Goal: Transaction & Acquisition: Purchase product/service

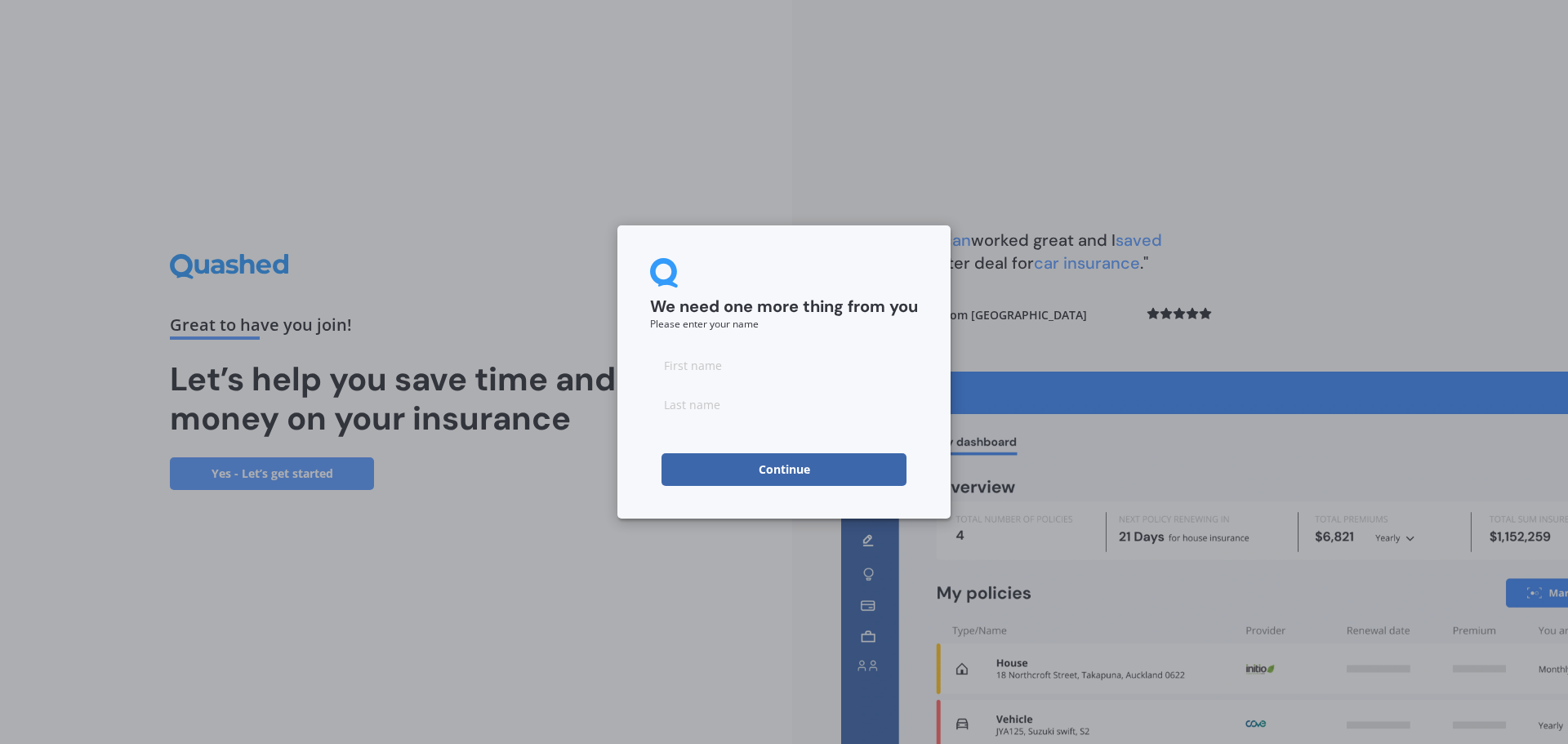
click at [747, 366] on input at bounding box center [783, 365] width 268 height 32
type input "Linford"
type input "[PERSON_NAME]"
click at [582, 532] on div "We need one more thing from you Please enter your name [PERSON_NAME] Continue" at bounding box center [784, 372] width 1568 height 744
click at [786, 466] on button "Continue" at bounding box center [783, 470] width 245 height 32
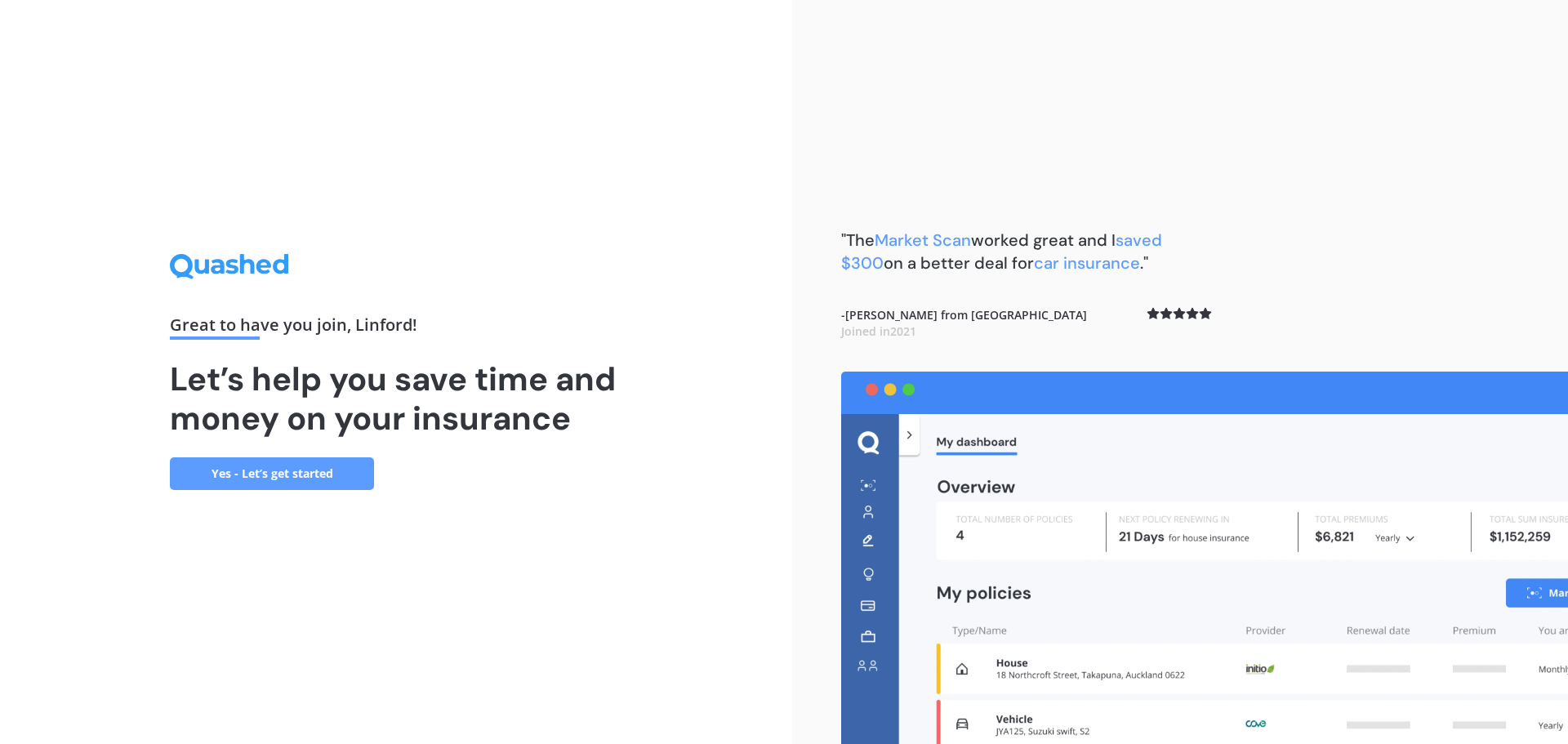
click at [316, 469] on link "Yes - Let’s get started" at bounding box center [272, 473] width 204 height 32
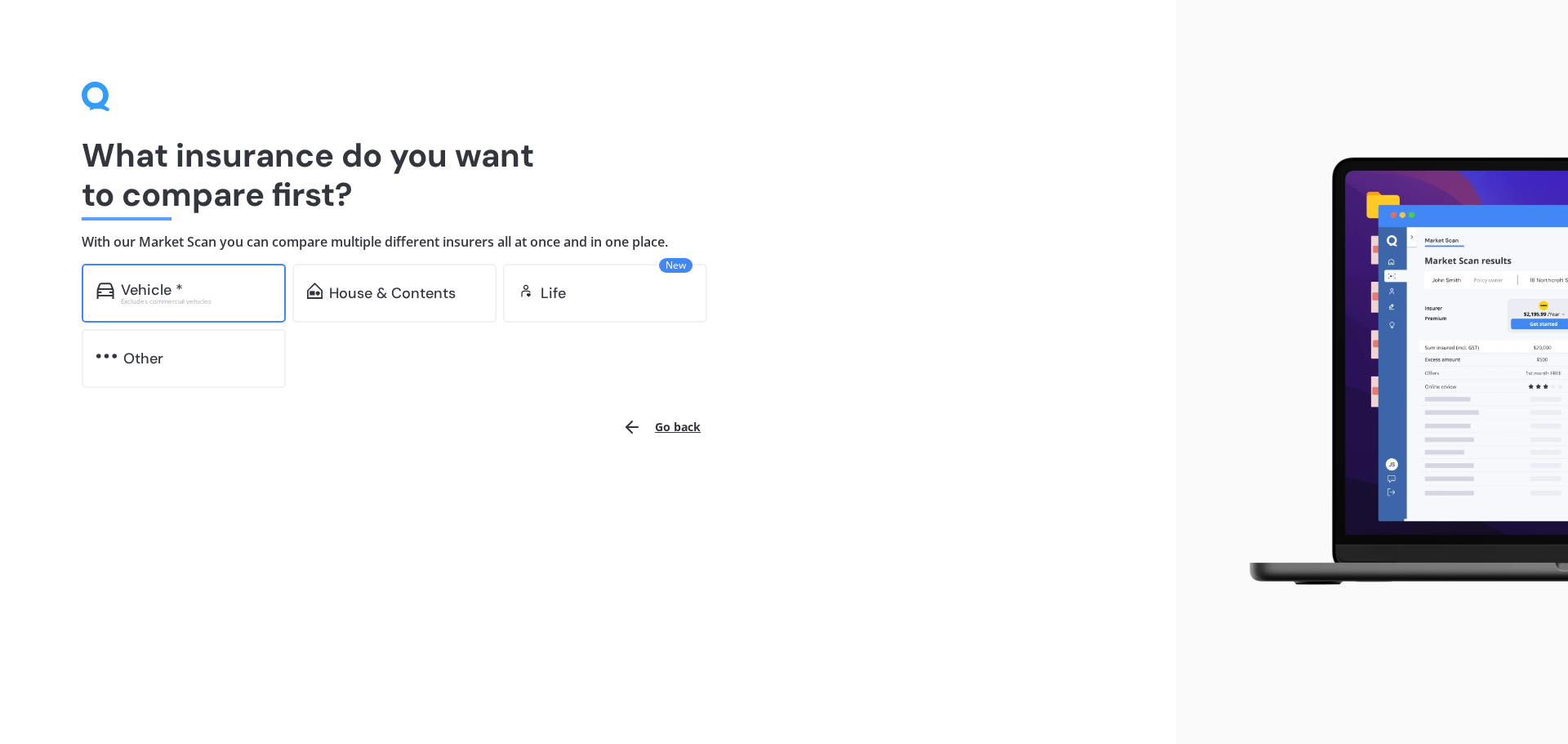
click at [202, 294] on div "Vehicle *" at bounding box center [196, 290] width 151 height 16
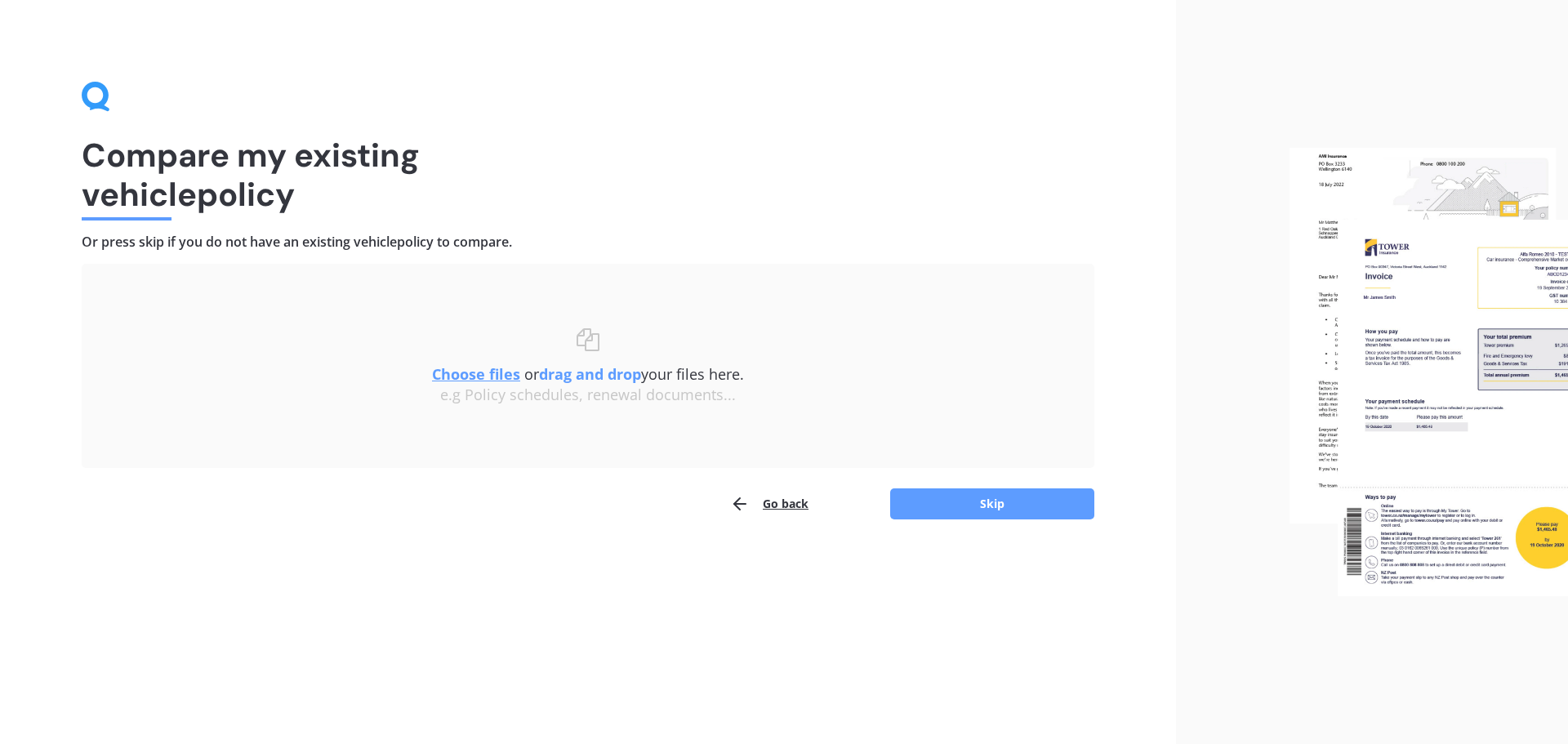
click at [476, 374] on u "Choose files" at bounding box center [476, 374] width 88 height 20
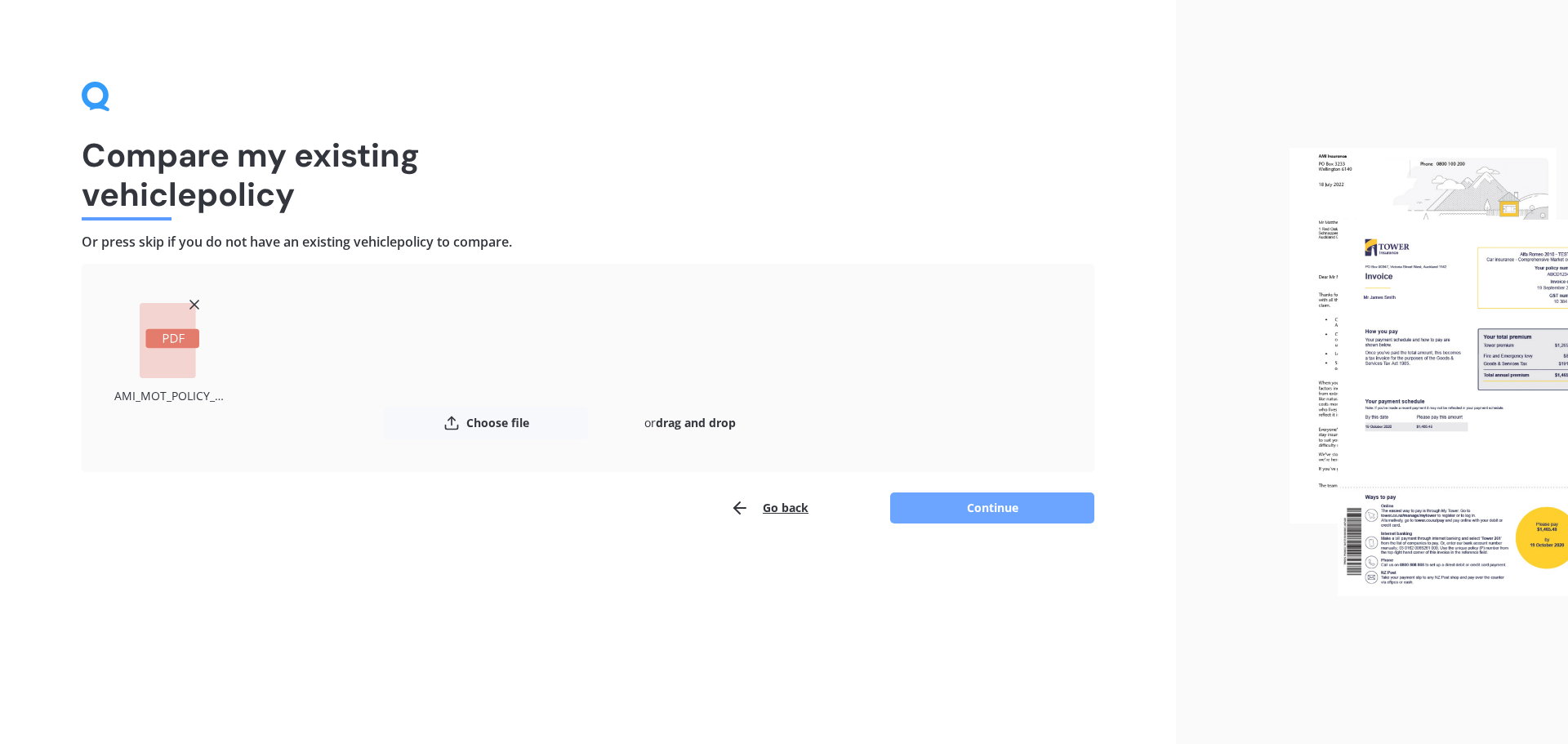
click at [947, 501] on button "Continue" at bounding box center [992, 508] width 204 height 31
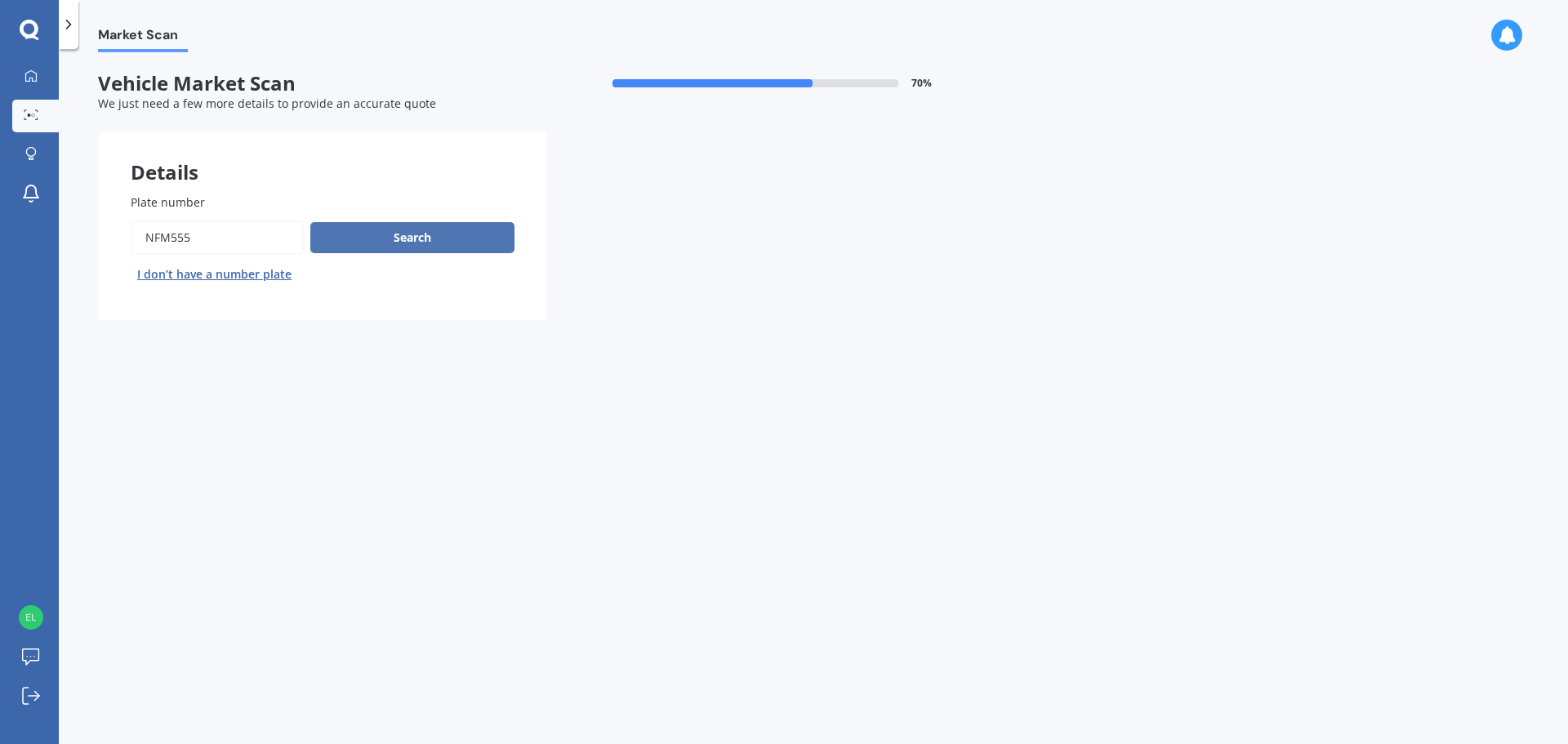
click at [419, 234] on button "Search" at bounding box center [412, 238] width 204 height 31
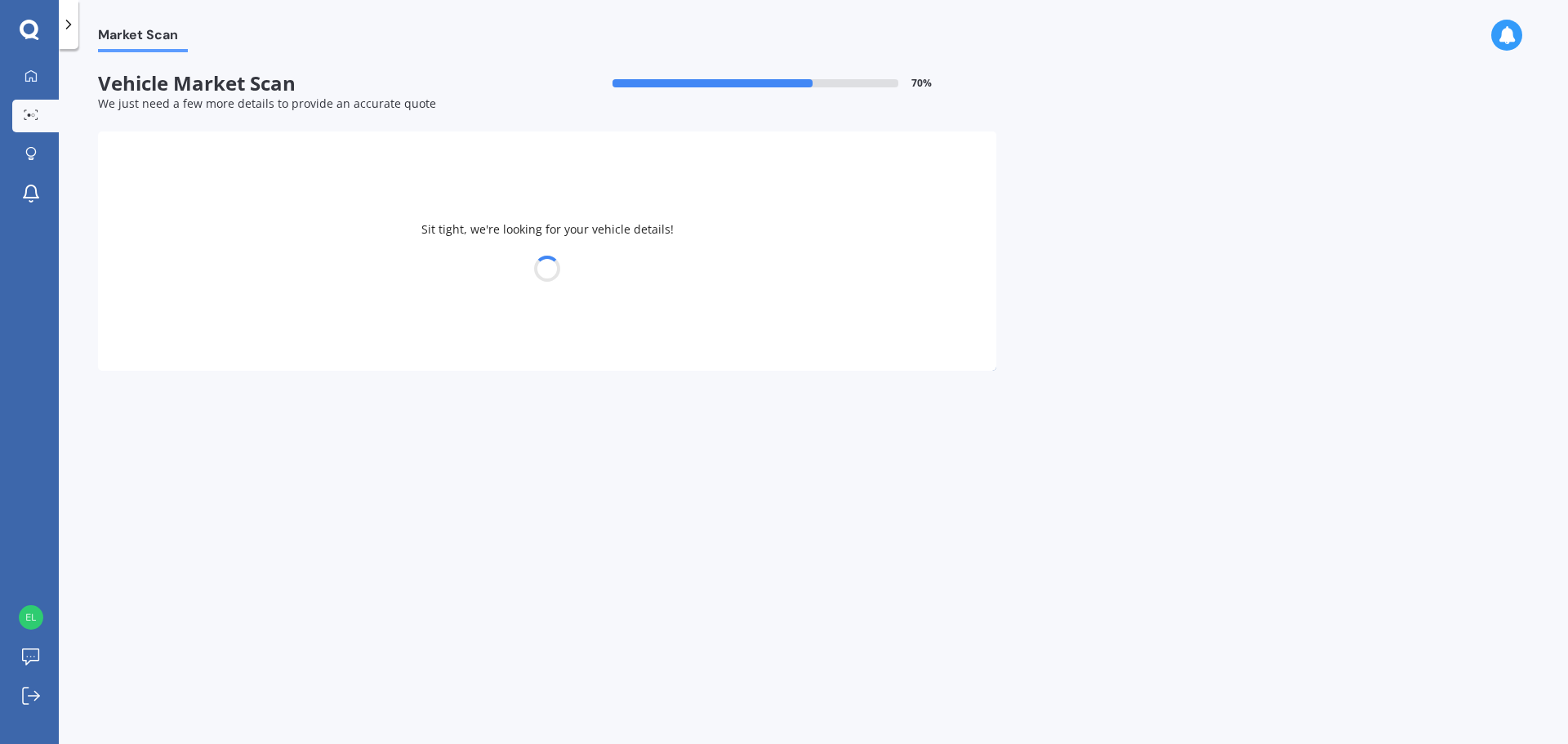
select select "SSANGYONG"
select select "TIVOLI"
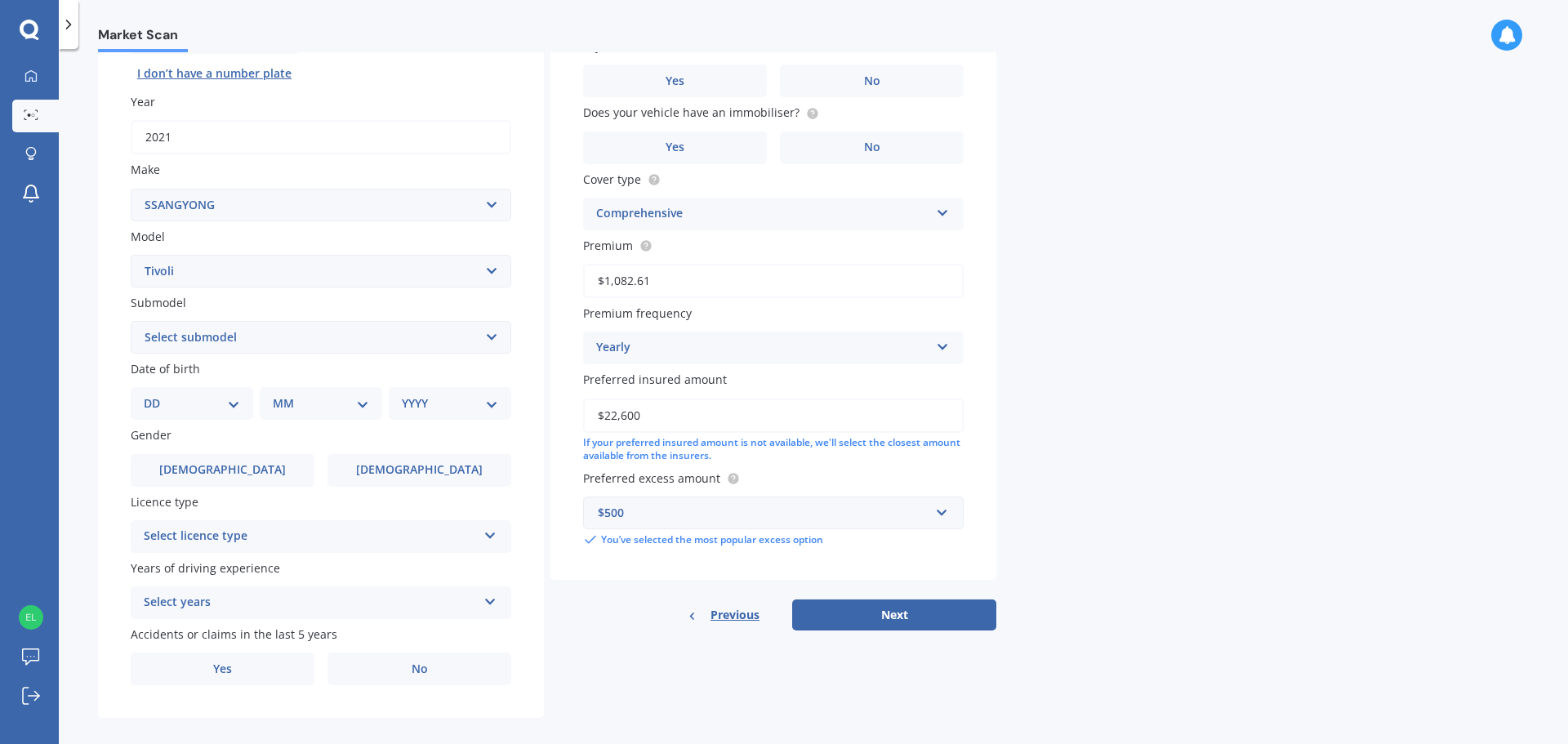
scroll to position [217, 0]
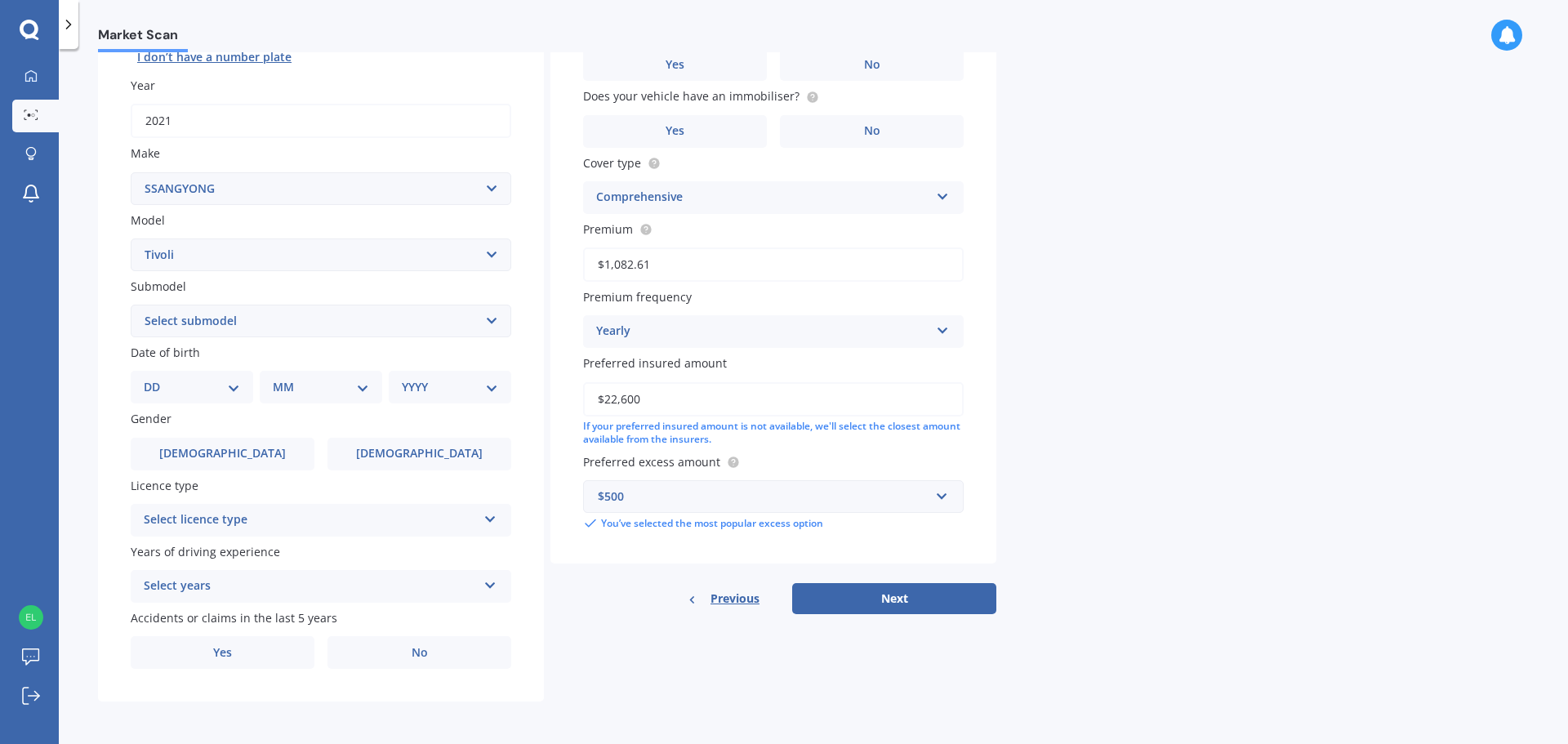
click at [484, 319] on select "Select submodel 1.6 LTD Sport XLV Limited" at bounding box center [321, 321] width 381 height 32
select select "LTD"
click at [131, 305] on select "Select submodel 1.6 LTD Sport XLV Limited" at bounding box center [321, 321] width 381 height 32
click at [230, 385] on select "DD 01 02 03 04 05 06 07 08 09 10 11 12 13 14 15 16 17 18 19 20 21 22 23 24 25 2…" at bounding box center [192, 387] width 97 height 18
click at [1278, 334] on div "Market Scan Vehicle Market Scan 70 % We just need a few more details to provide…" at bounding box center [814, 400] width 1509 height 696
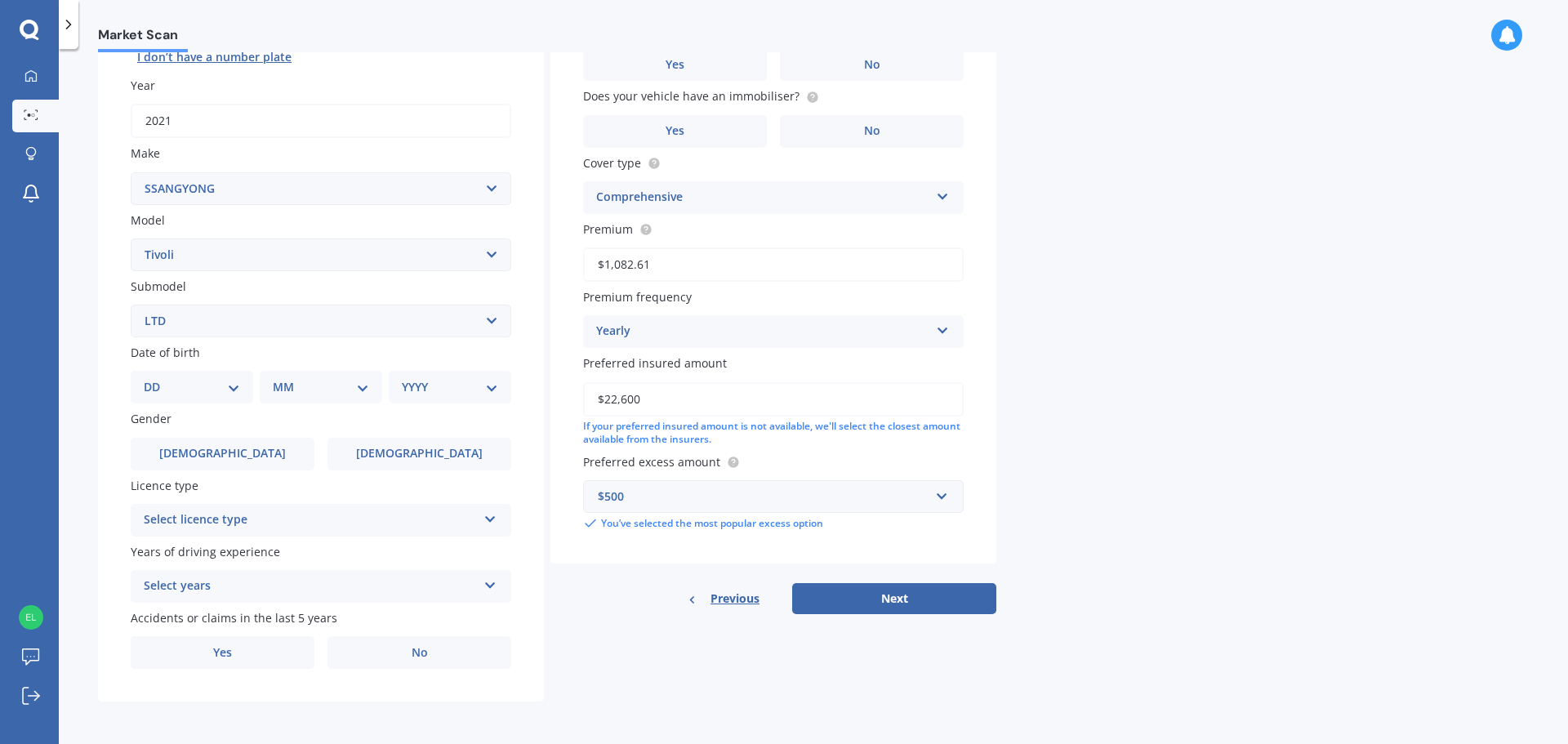
click at [229, 384] on select "DD 01 02 03 04 05 06 07 08 09 10 11 12 13 14 15 16 17 18 19 20 21 22 23 24 25 2…" at bounding box center [192, 387] width 97 height 18
select select "29"
click at [157, 378] on select "DD 01 02 03 04 05 06 07 08 09 10 11 12 13 14 15 16 17 18 19 20 21 22 23 24 25 2…" at bounding box center [192, 387] width 97 height 18
click at [354, 386] on select "MM 01 02 03 04 05 06 07 08 09 10 11 12" at bounding box center [324, 387] width 90 height 18
select select "05"
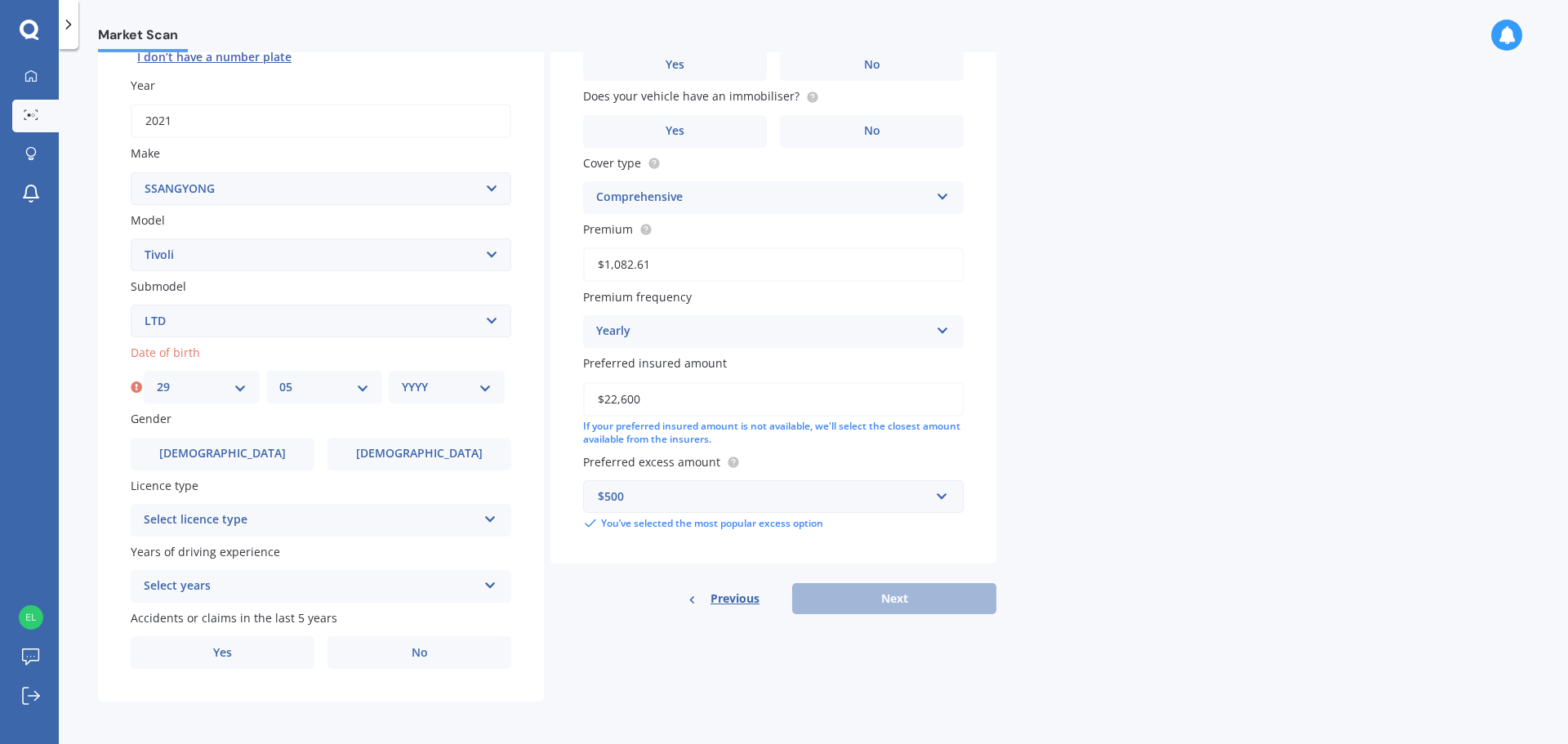
click at [280, 378] on select "MM 01 02 03 04 05 06 07 08 09 10 11 12" at bounding box center [324, 387] width 90 height 18
click at [487, 391] on select "YYYY 2025 2024 2023 2022 2021 2020 2019 2018 2017 2016 2015 2014 2013 2012 2011…" at bounding box center [446, 387] width 90 height 18
select select "1967"
click at [401, 378] on select "YYYY 2025 2024 2023 2022 2021 2020 2019 2018 2017 2016 2015 2014 2013 2012 2011…" at bounding box center [446, 387] width 90 height 18
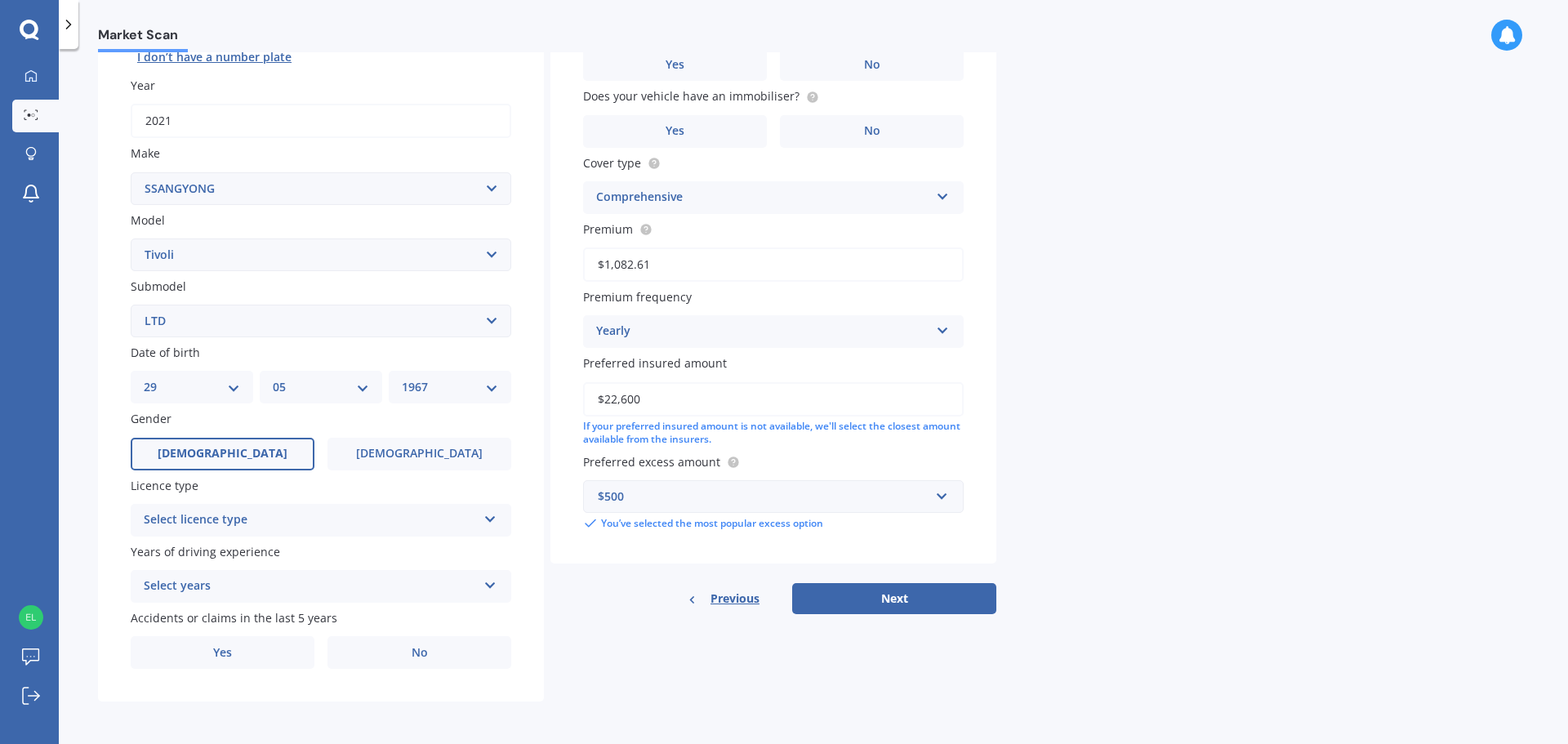
click at [277, 453] on label "[DEMOGRAPHIC_DATA]" at bounding box center [222, 454] width 184 height 32
click at [0, 0] on input "[DEMOGRAPHIC_DATA]" at bounding box center [0, 0] width 0 height 0
click at [491, 518] on icon at bounding box center [490, 516] width 13 height 12
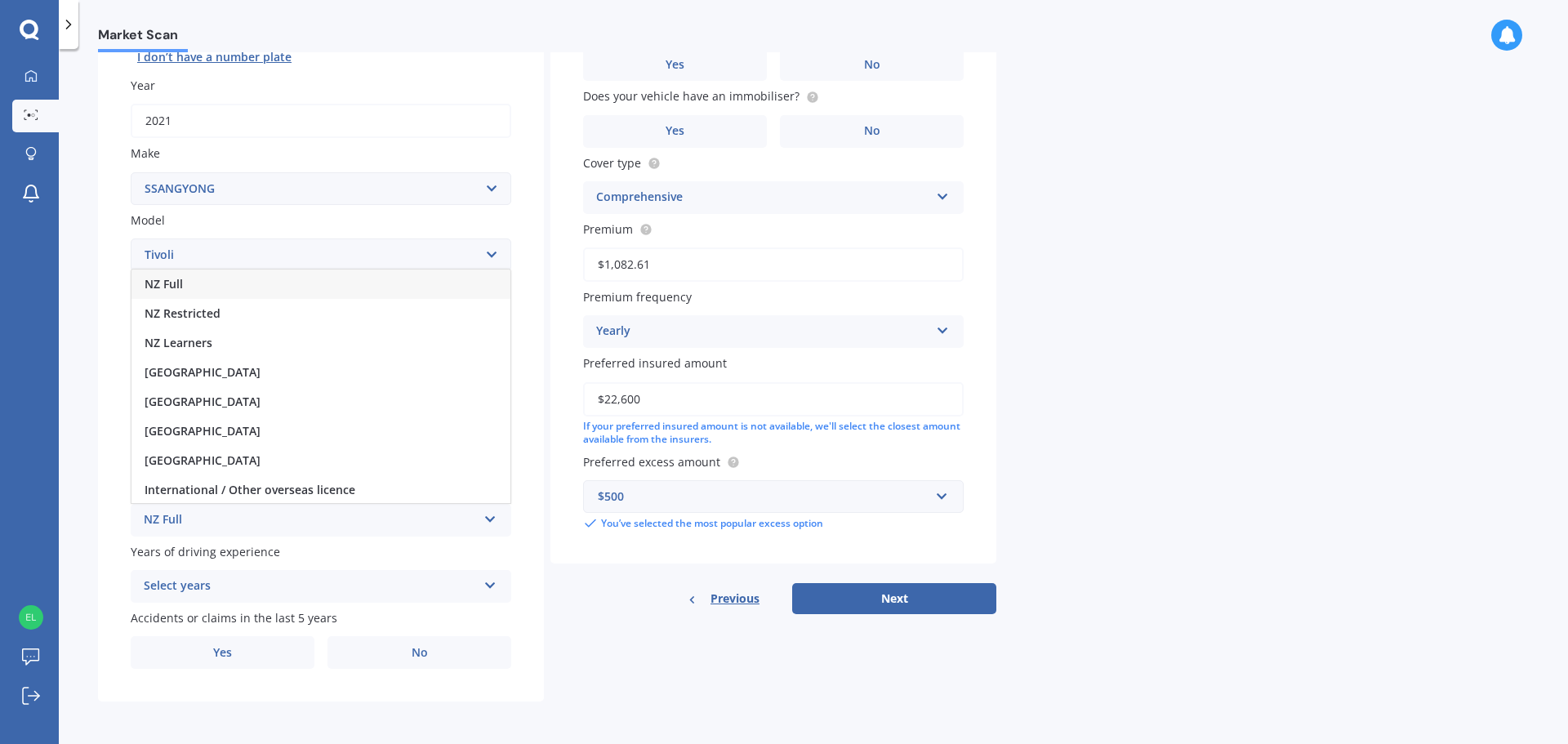
click at [328, 281] on div "NZ Full" at bounding box center [321, 284] width 379 height 30
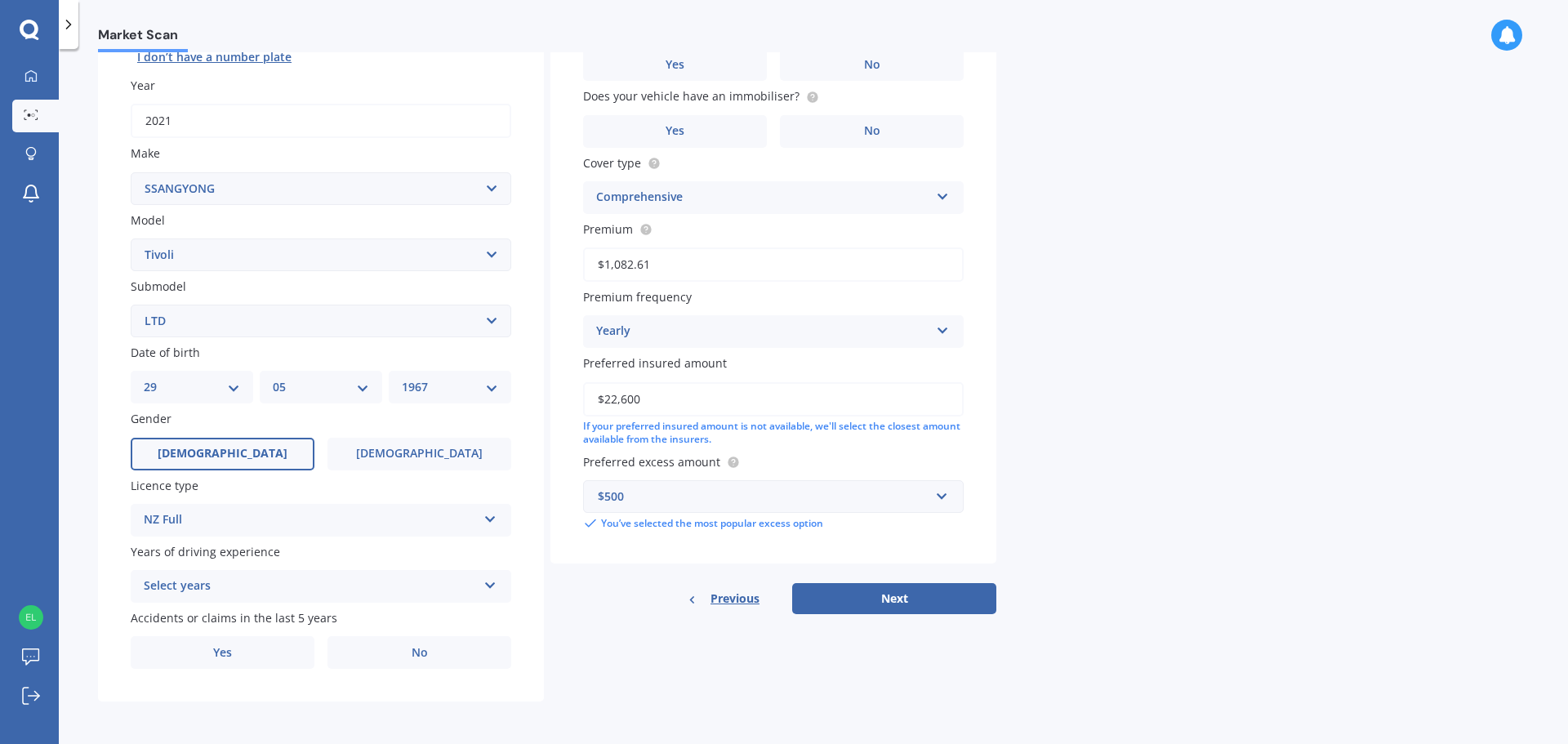
click at [478, 580] on div "Select years 5 or more years 4 years 3 years 2 years 1 year" at bounding box center [321, 586] width 381 height 32
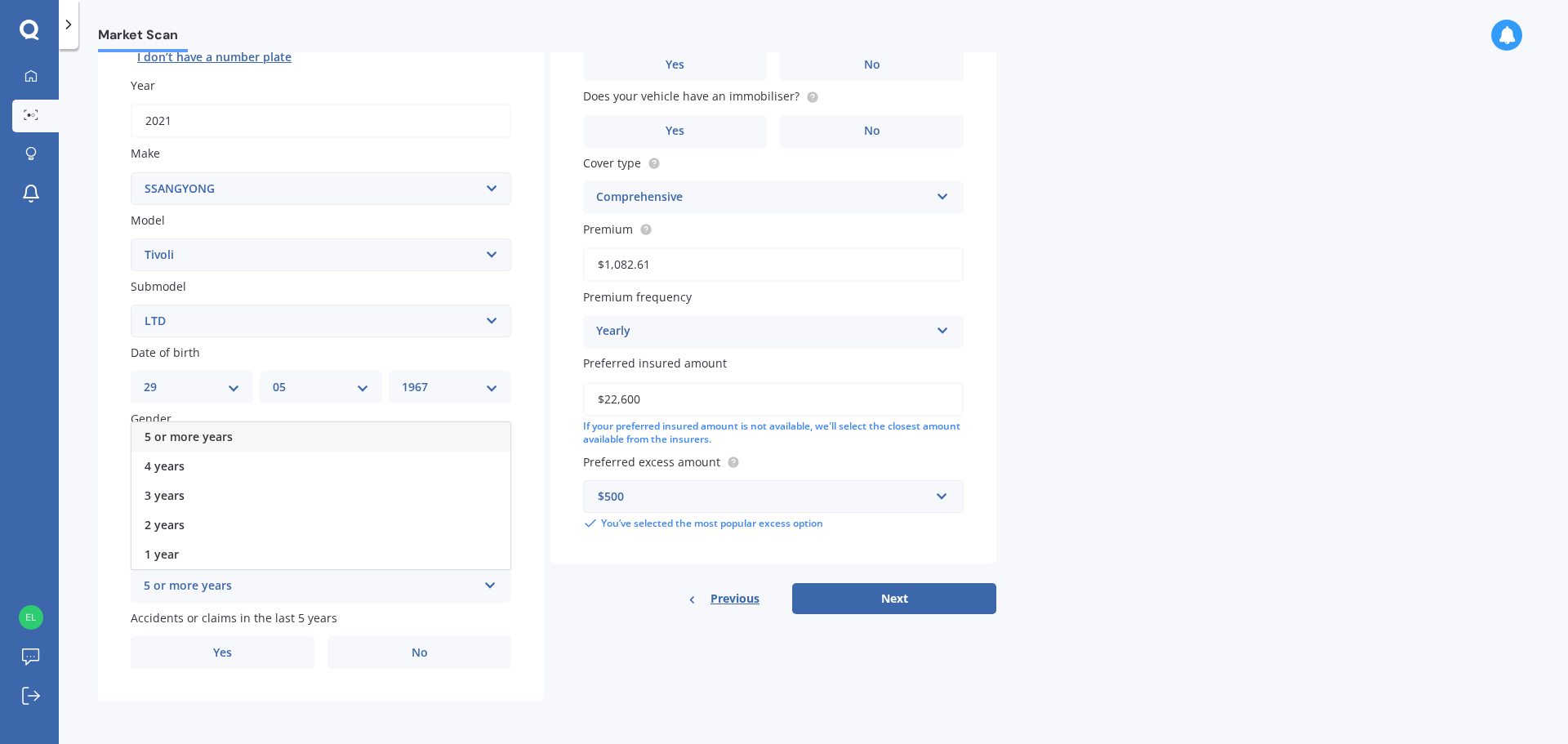
click at [377, 441] on div "5 or more years" at bounding box center [321, 437] width 379 height 30
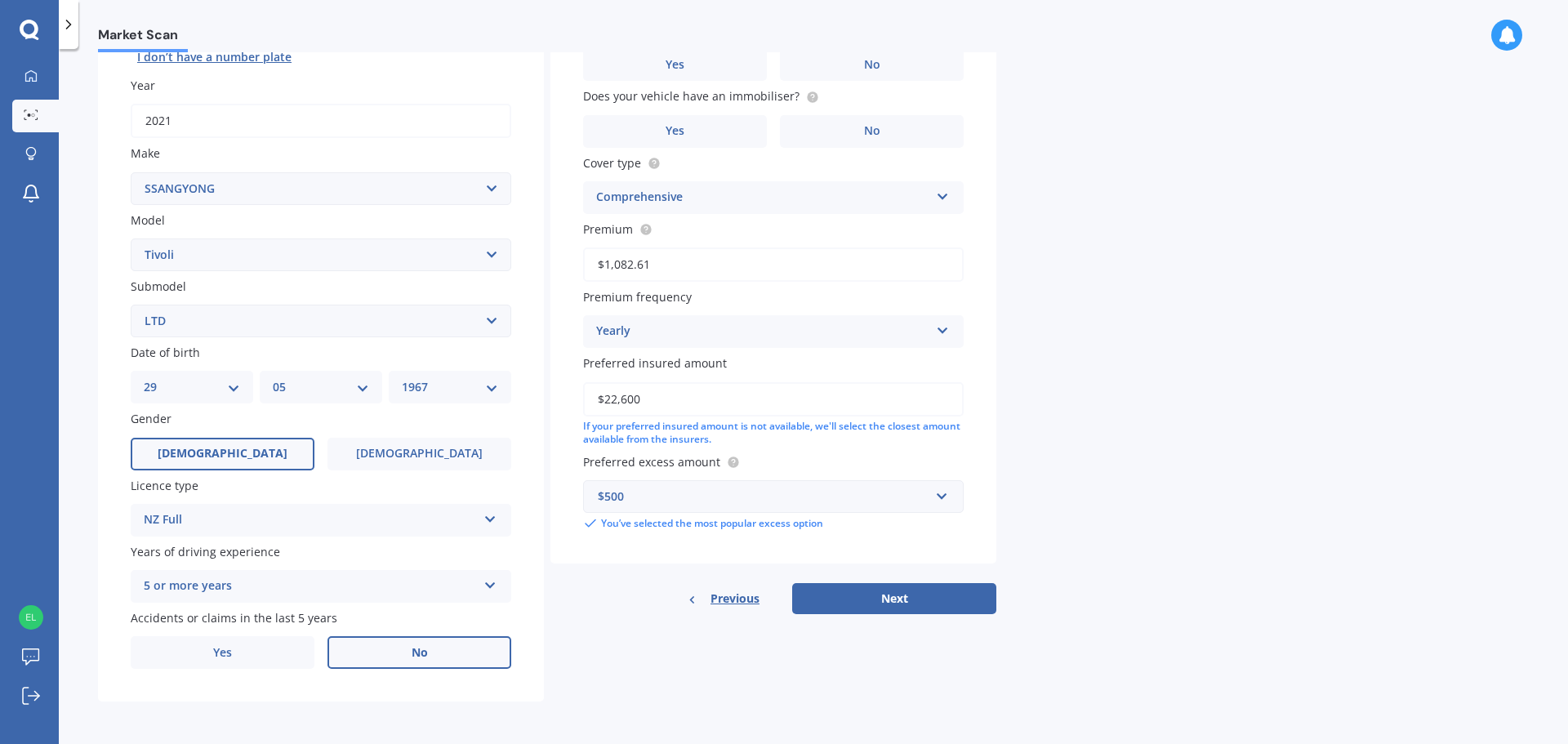
click at [443, 650] on label "No" at bounding box center [418, 653] width 184 height 32
click at [0, 0] on input "No" at bounding box center [0, 0] width 0 height 0
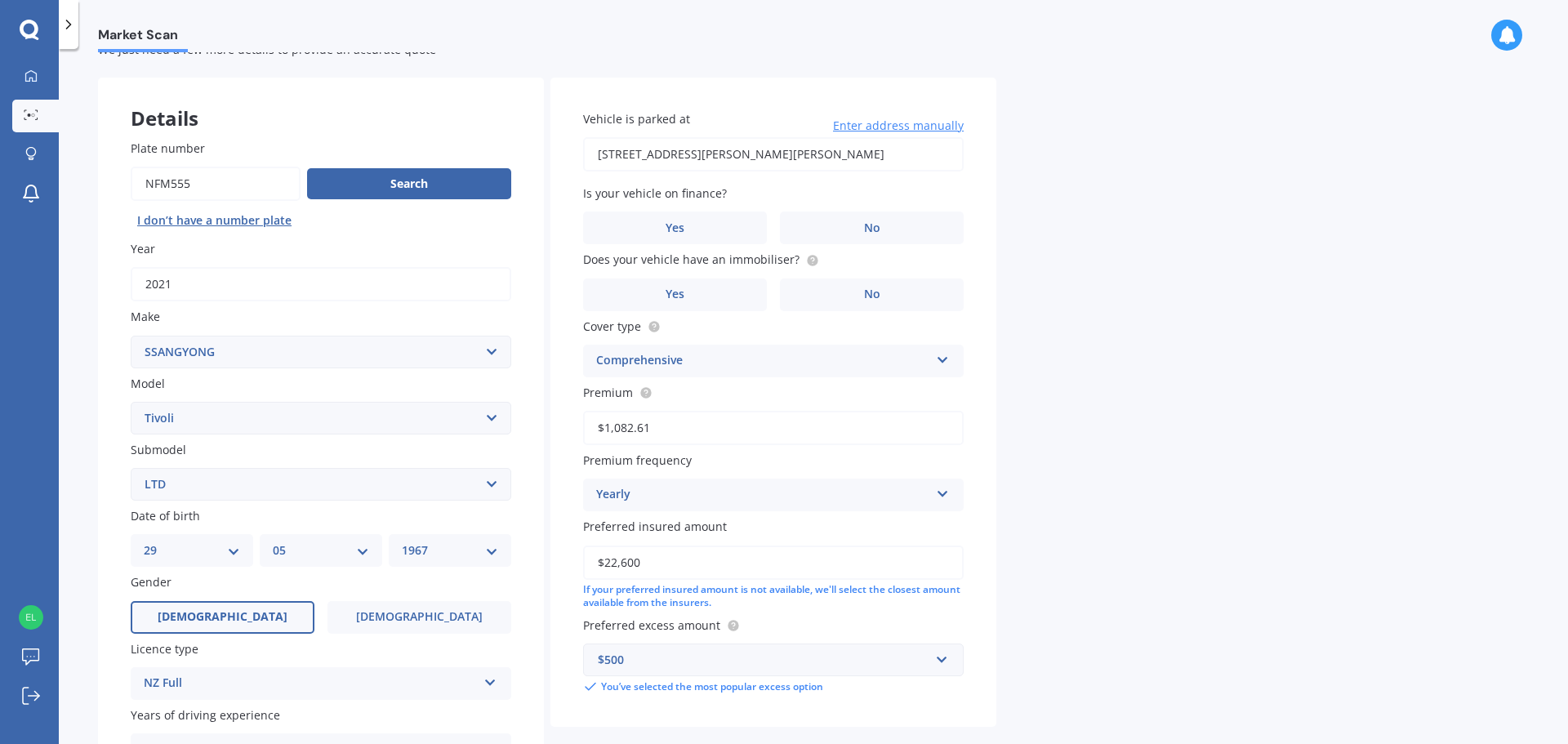
scroll to position [0, 0]
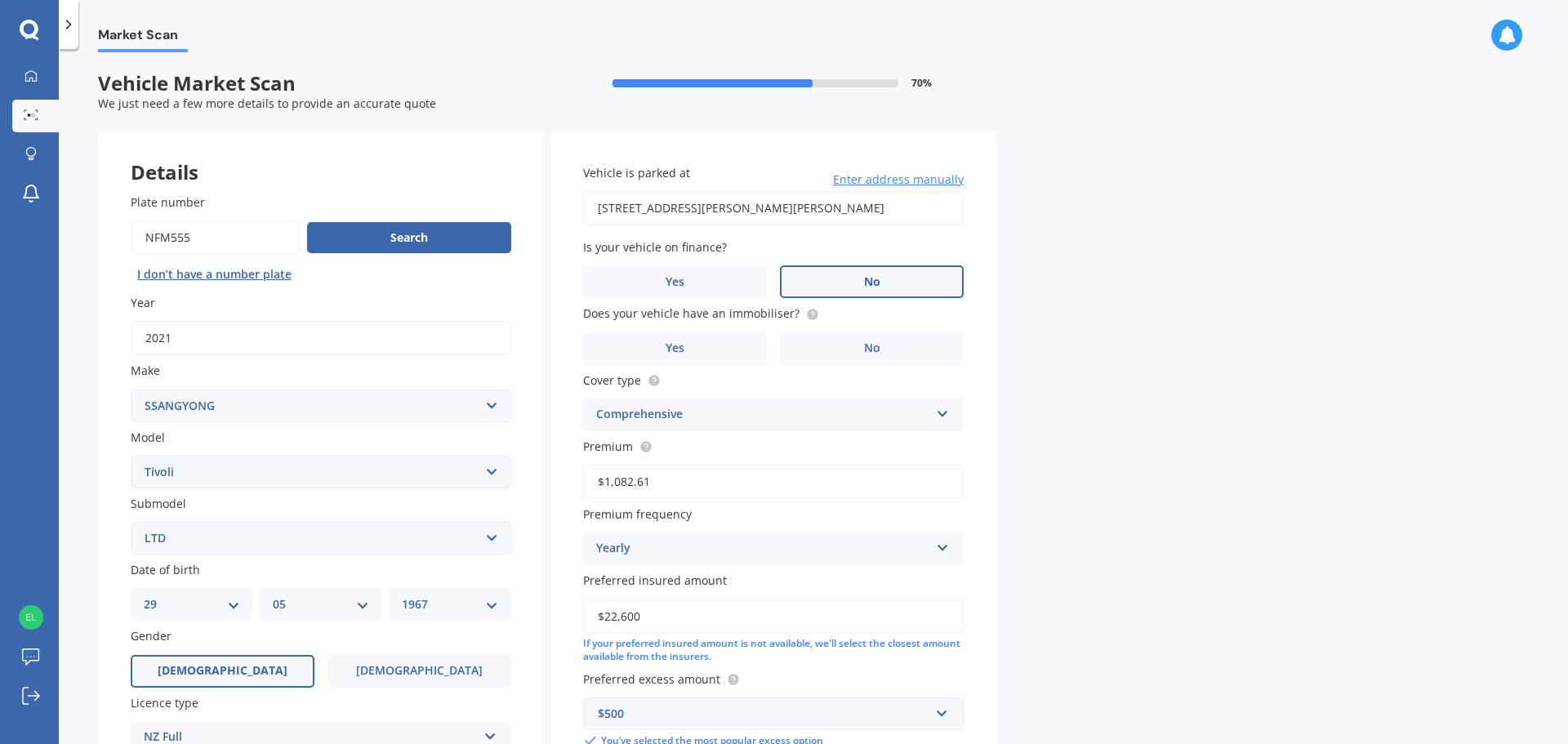
click at [875, 278] on span "No" at bounding box center [872, 281] width 16 height 13
click at [0, 0] on input "No" at bounding box center [0, 0] width 0 height 0
click at [685, 345] on span "Yes" at bounding box center [676, 348] width 20 height 13
click at [0, 0] on input "Yes" at bounding box center [0, 0] width 0 height 0
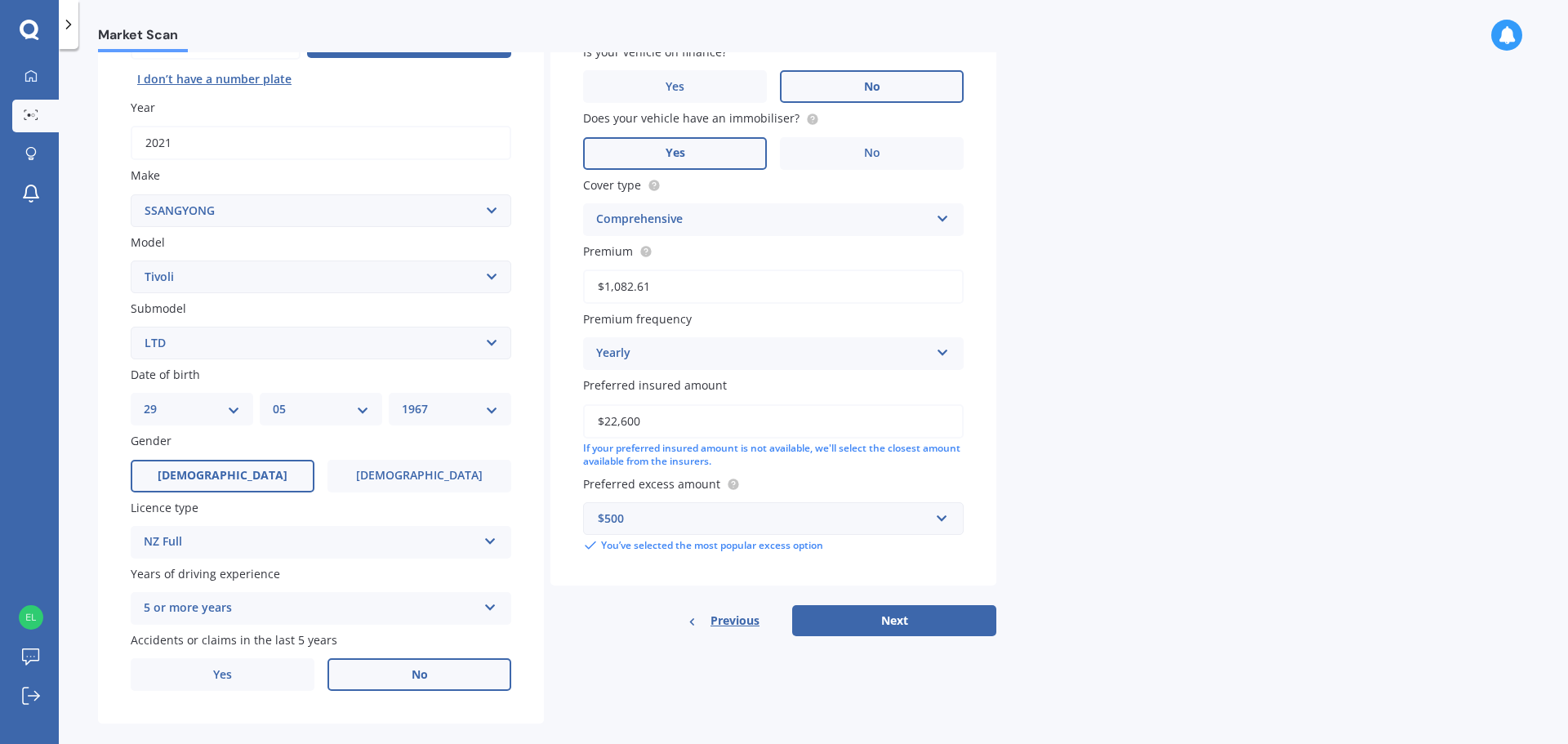
scroll to position [217, 0]
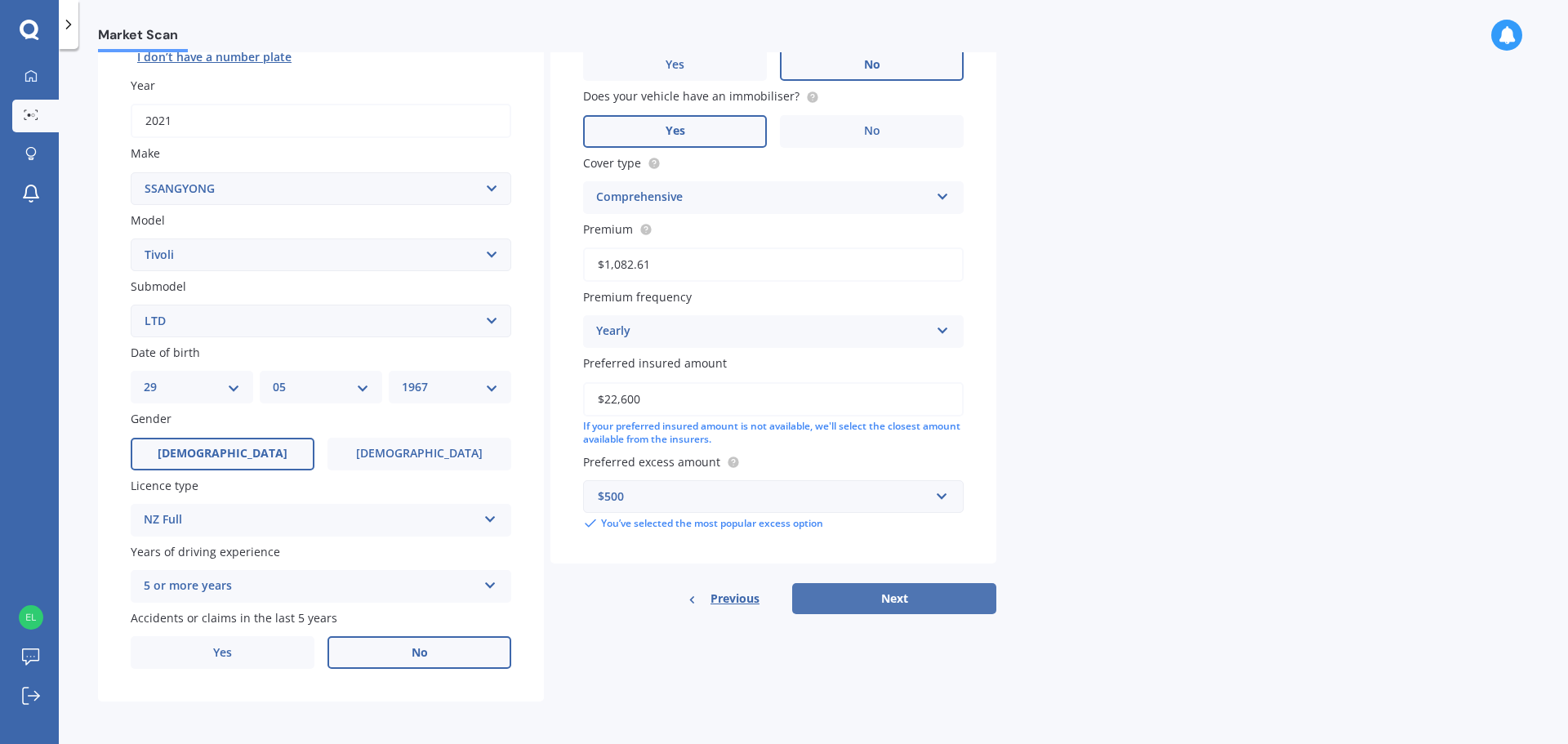
click at [875, 602] on button "Next" at bounding box center [894, 599] width 204 height 31
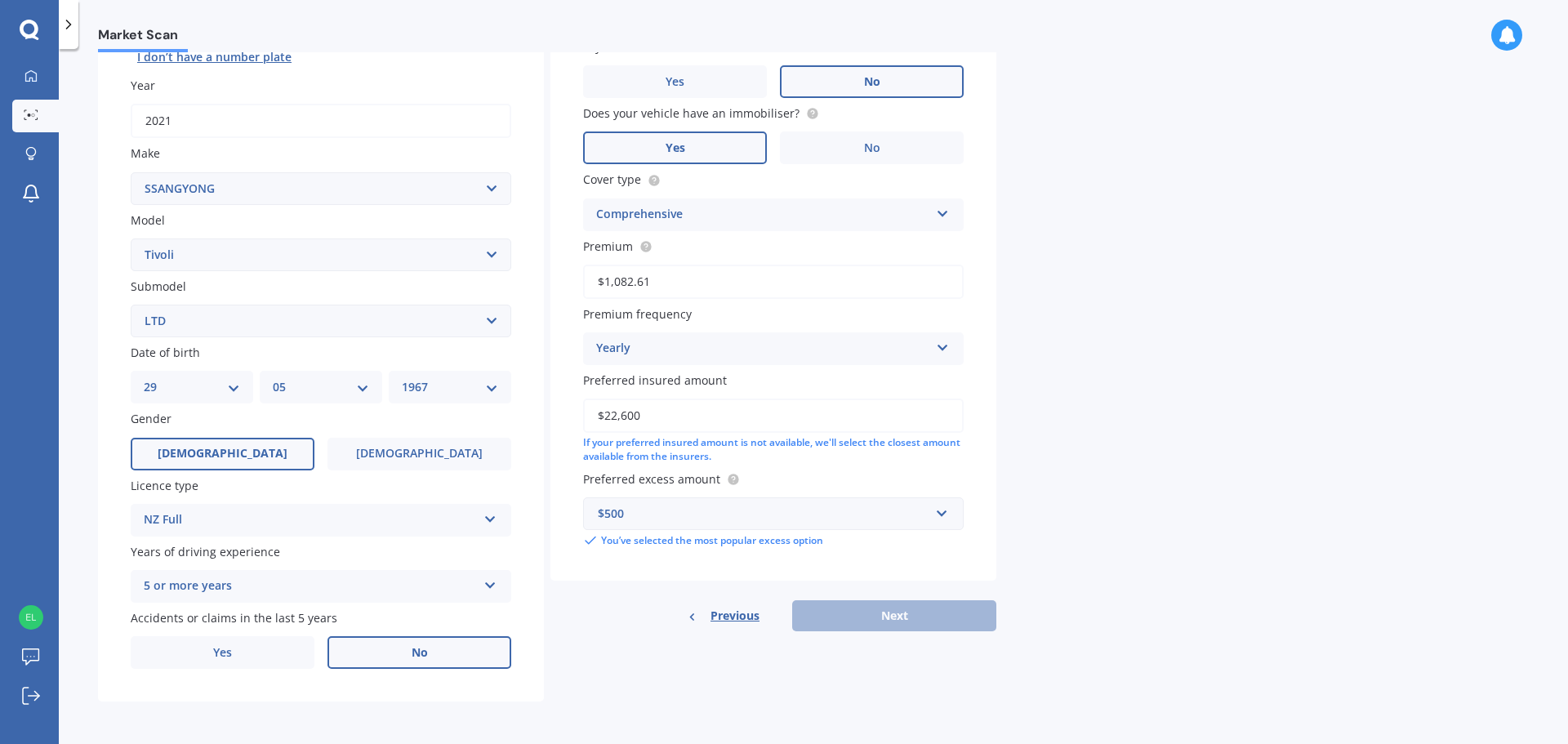
scroll to position [112, 0]
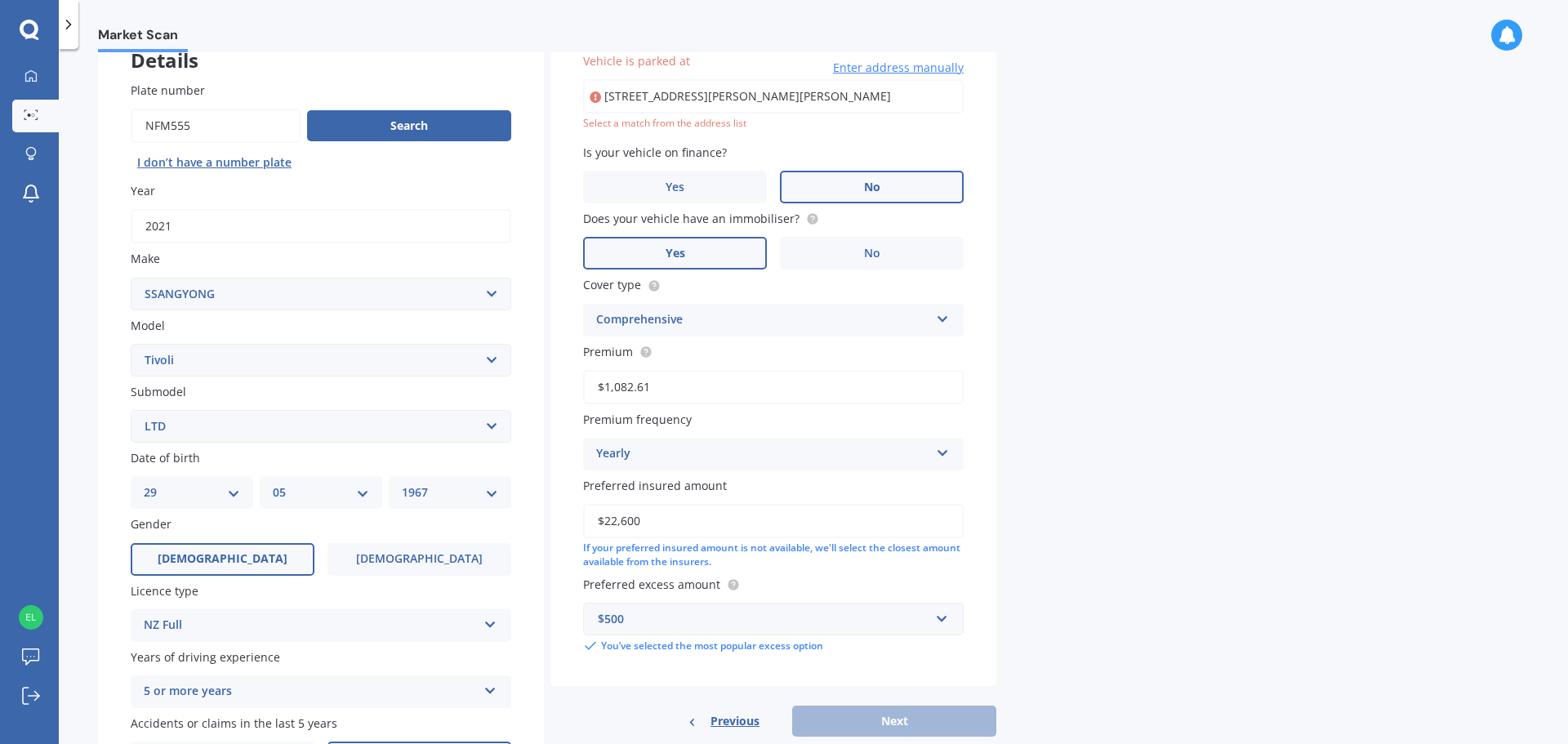
type input "[STREET_ADDRESS][PERSON_NAME][PERSON_NAME]"
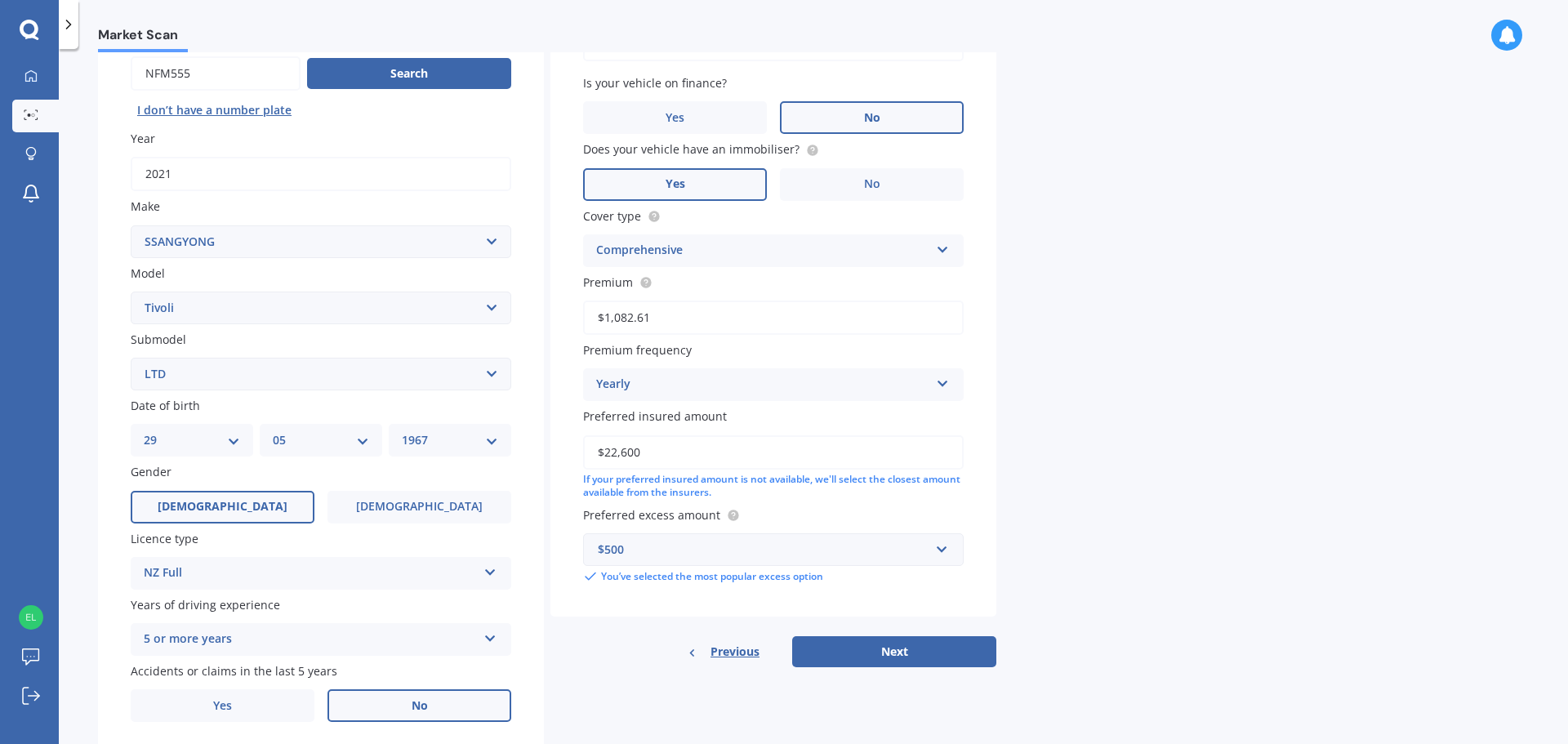
scroll to position [217, 0]
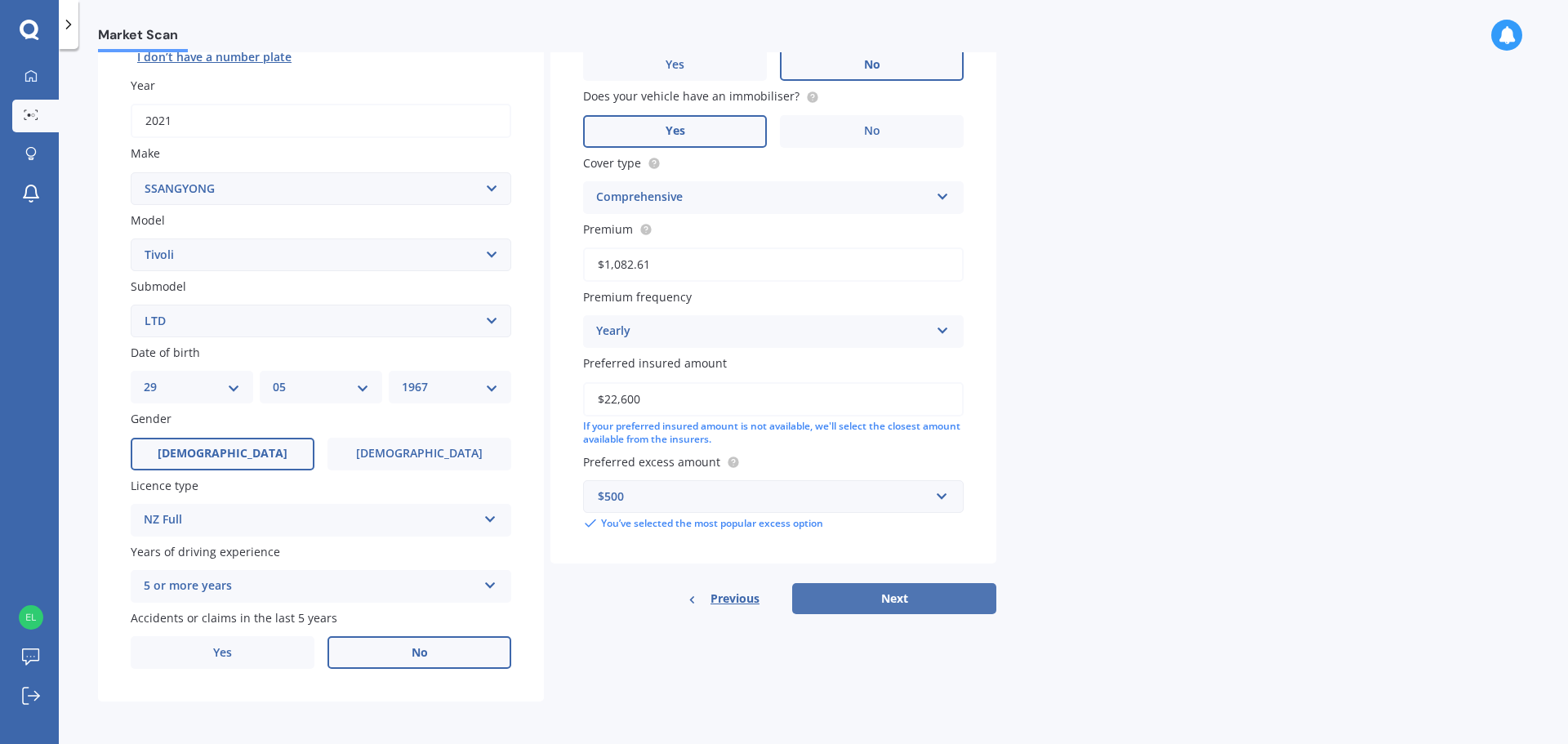
click at [899, 595] on button "Next" at bounding box center [894, 599] width 204 height 31
select select "29"
select select "05"
select select "1967"
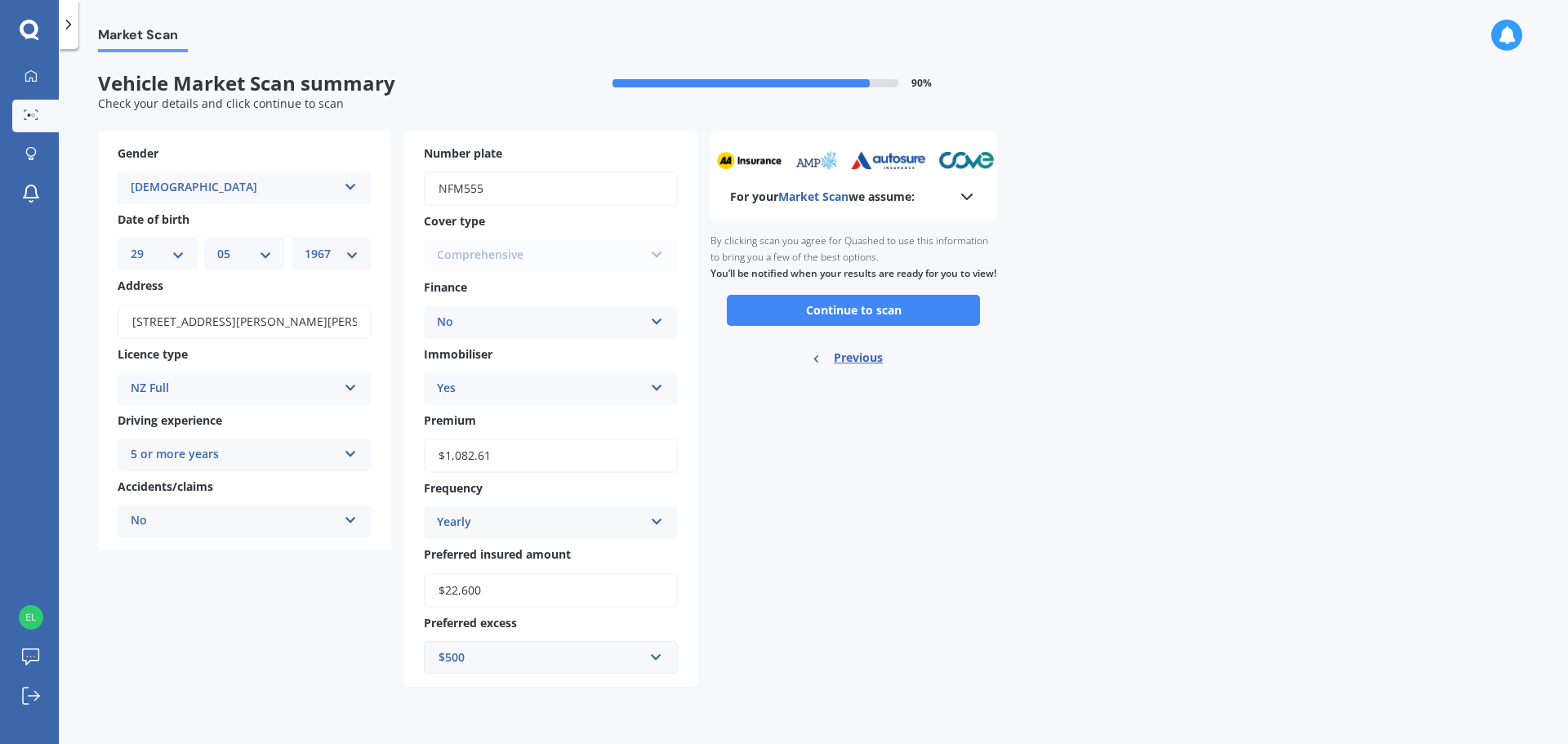
scroll to position [0, 0]
click at [866, 324] on button "Continue to scan" at bounding box center [853, 310] width 254 height 31
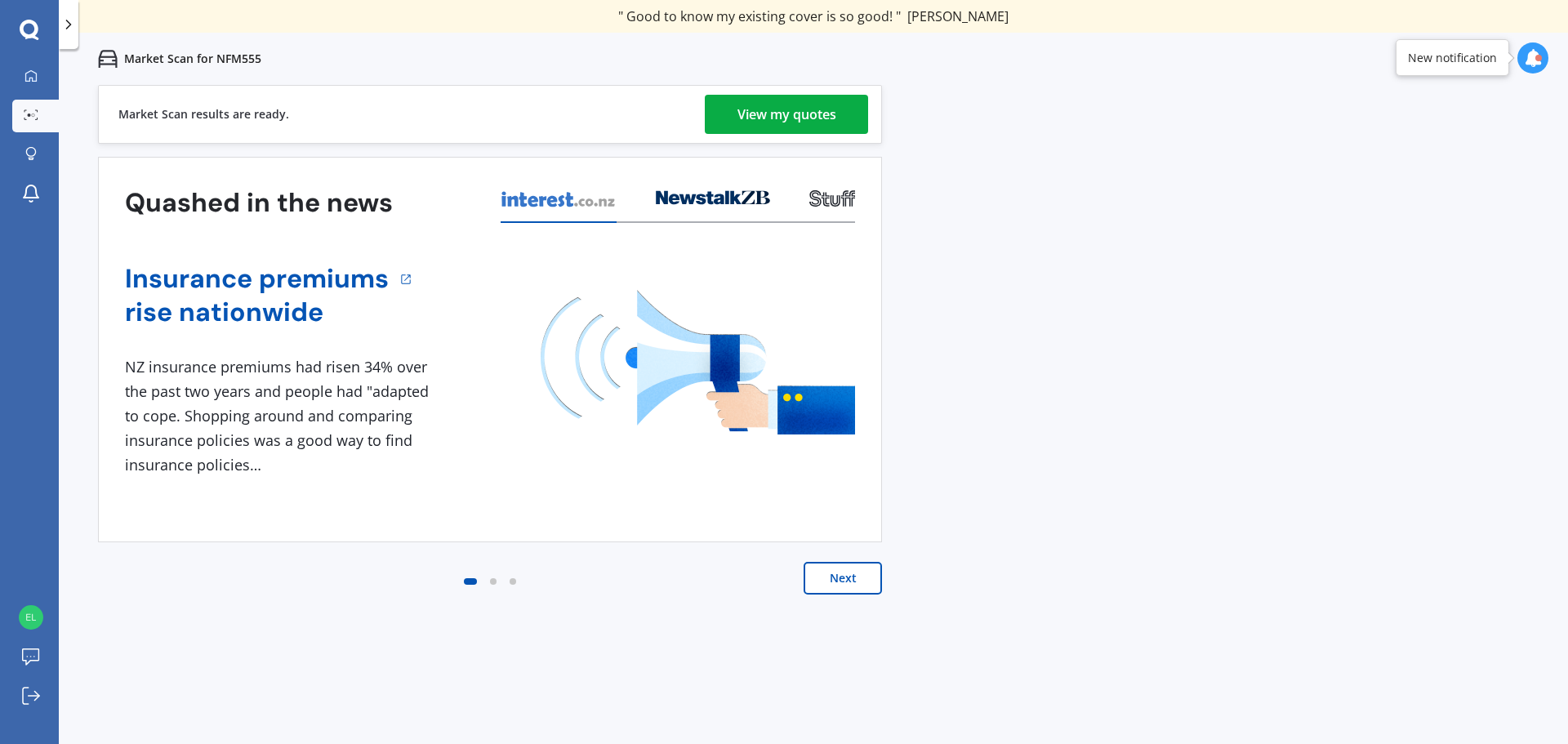
click at [821, 111] on div "View my quotes" at bounding box center [787, 115] width 99 height 39
